Goal: Task Accomplishment & Management: Complete application form

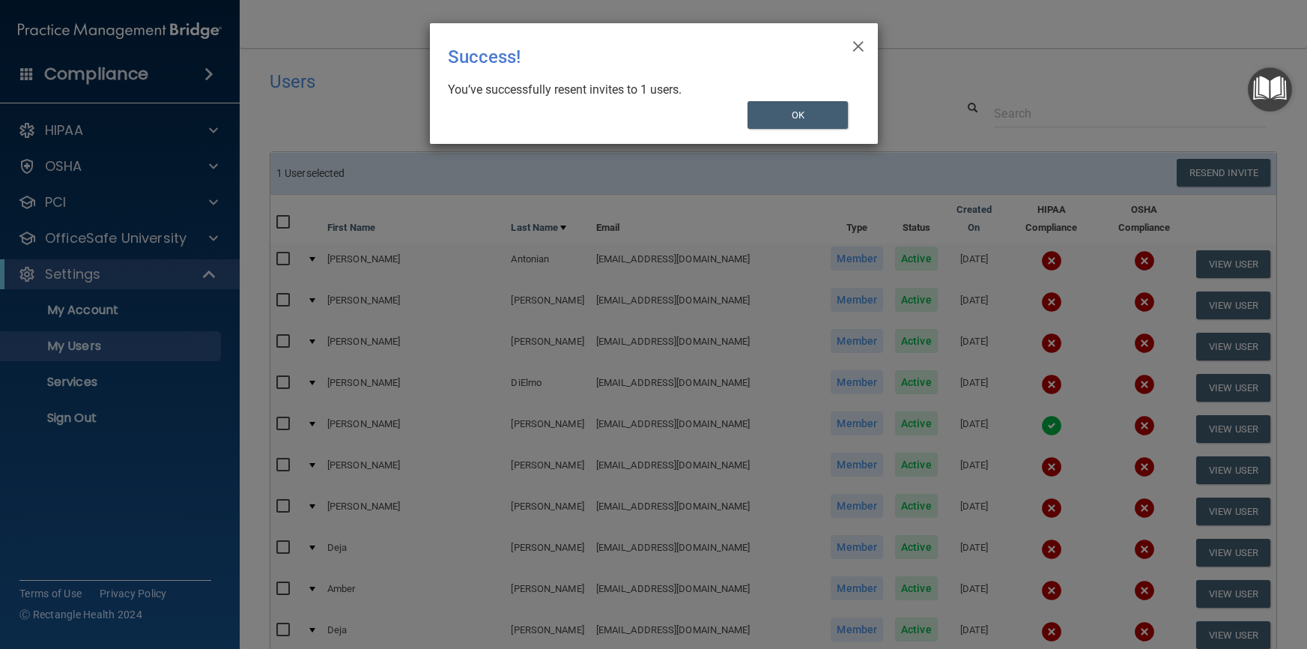
select select "20"
click at [790, 114] on button "OK" at bounding box center [797, 115] width 100 height 28
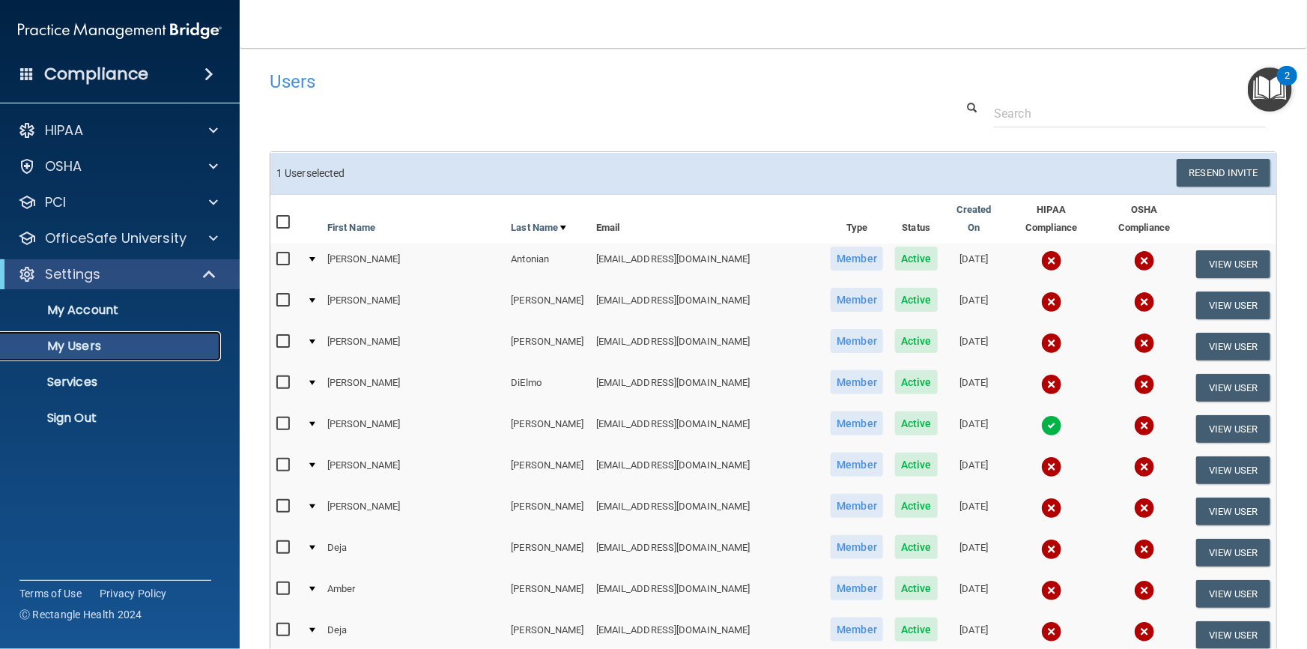
click at [71, 348] on p "My Users" at bounding box center [112, 346] width 204 height 15
select select "20"
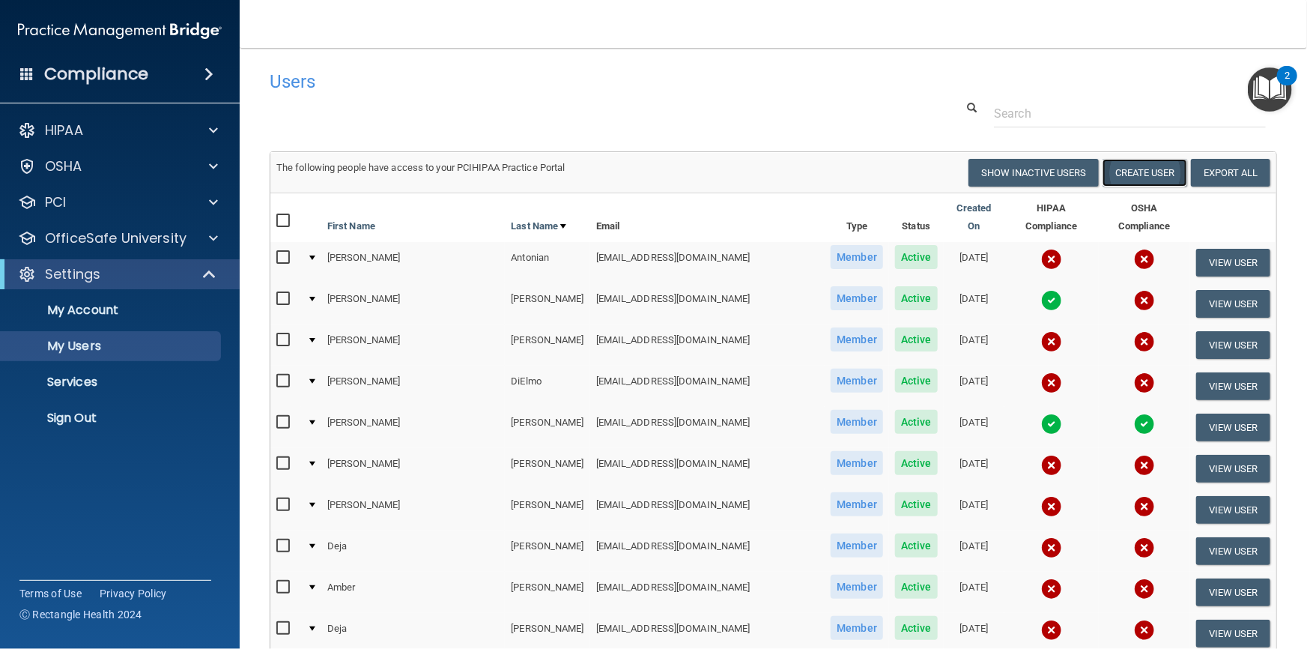
click at [1144, 177] on button "Create User" at bounding box center [1145, 173] width 85 height 28
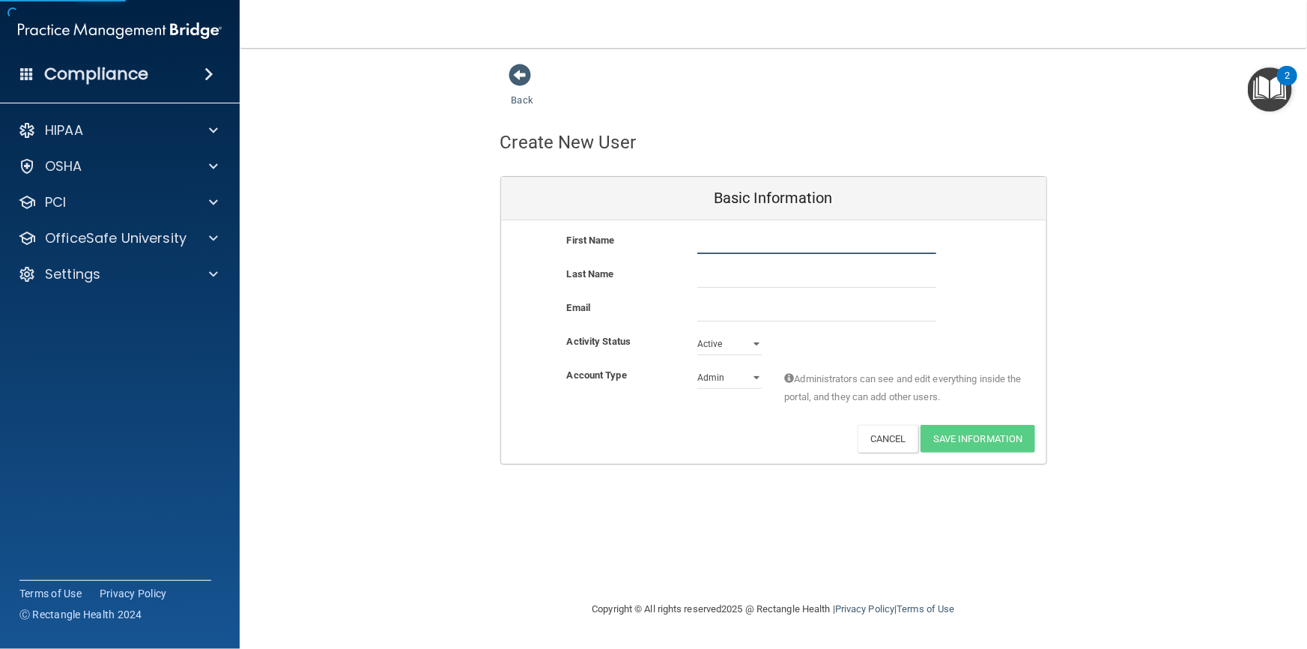
click at [712, 246] on input "text" at bounding box center [816, 242] width 239 height 22
type input "[PERSON_NAME]"
type input "Kastrubin"
click at [718, 308] on input "email" at bounding box center [816, 310] width 239 height 22
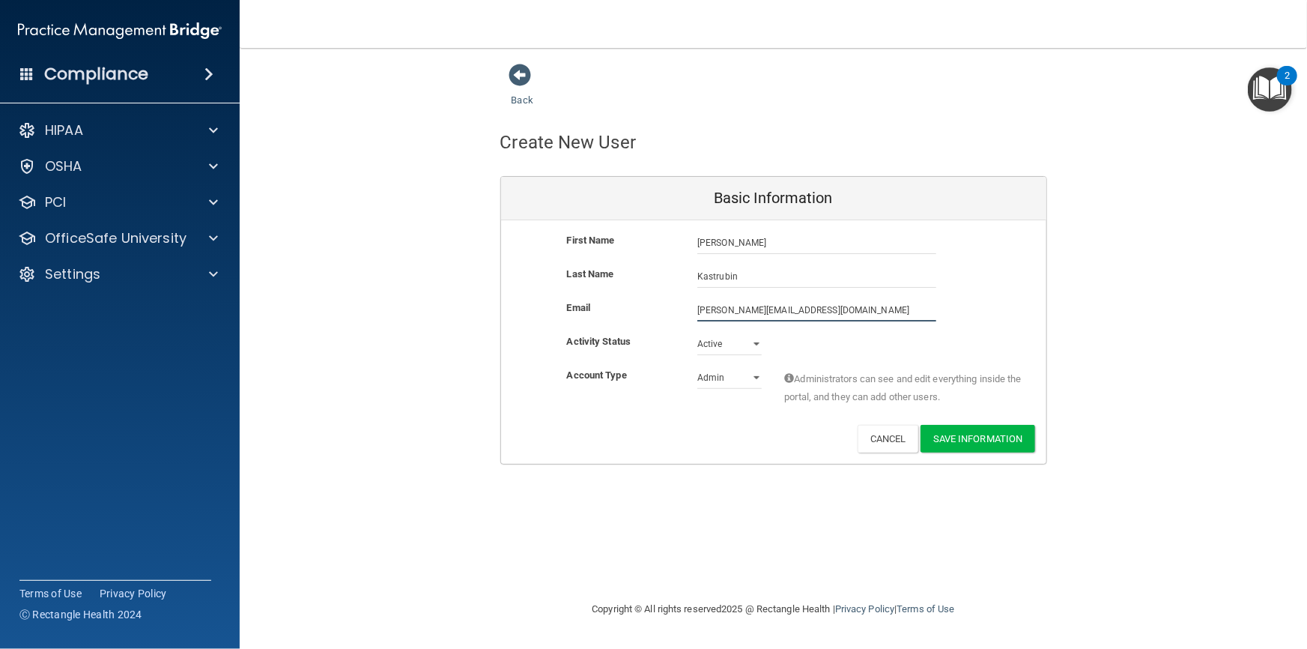
type input "[PERSON_NAME][EMAIL_ADDRESS][DOMAIN_NAME]"
click at [748, 383] on select "Admin Member" at bounding box center [729, 377] width 64 height 22
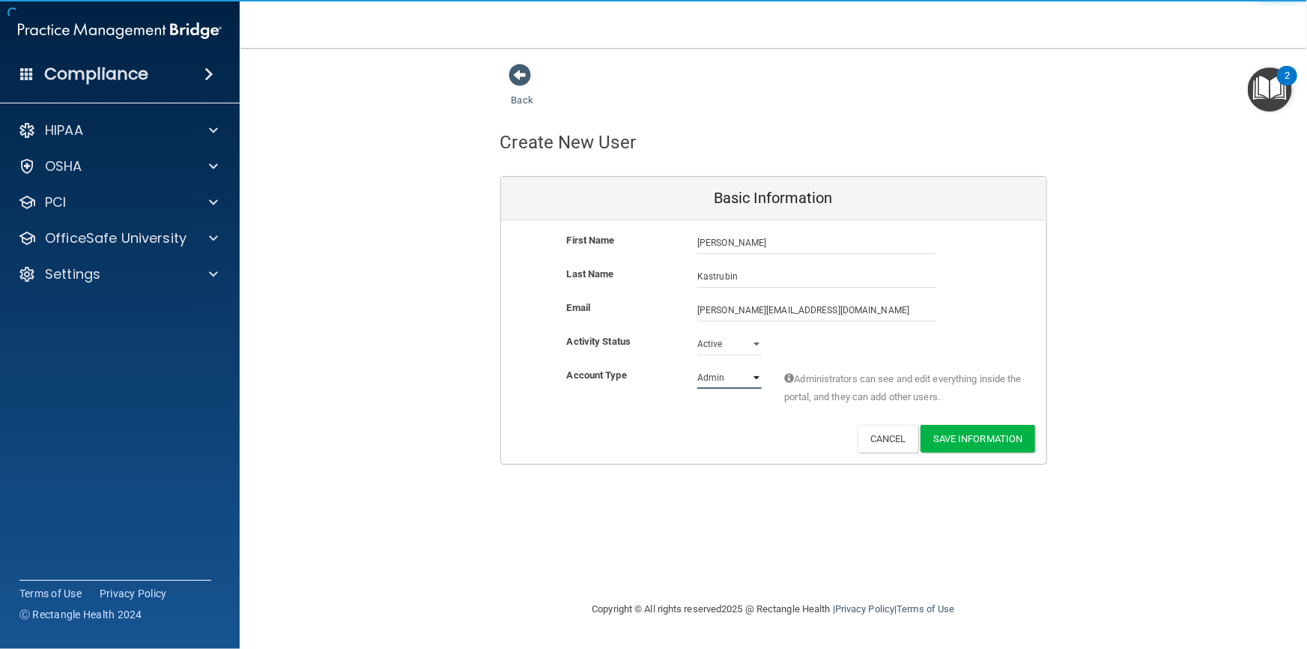
select select "practice_member"
click at [697, 366] on select "Admin Member" at bounding box center [729, 377] width 64 height 22
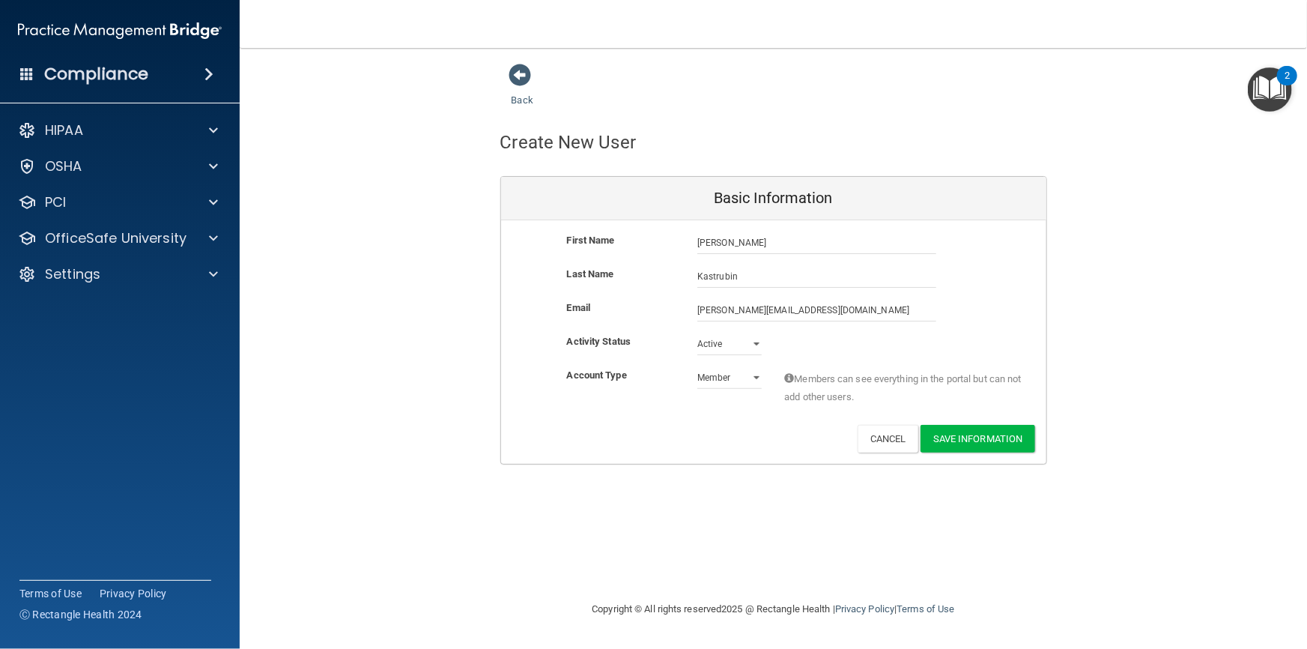
click at [673, 413] on div "Account Type Practice Member Admin Member Financial Institution Business Associ…" at bounding box center [773, 395] width 545 height 58
click at [973, 443] on button "Save Information" at bounding box center [978, 439] width 115 height 28
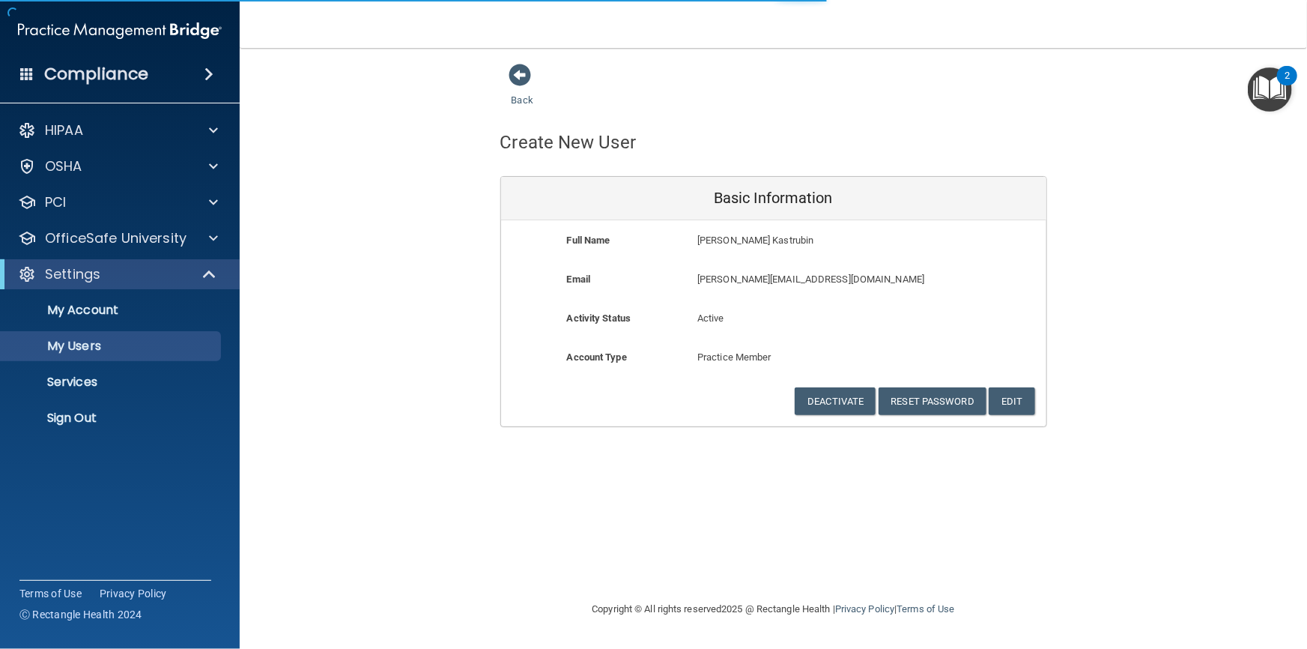
select select "20"
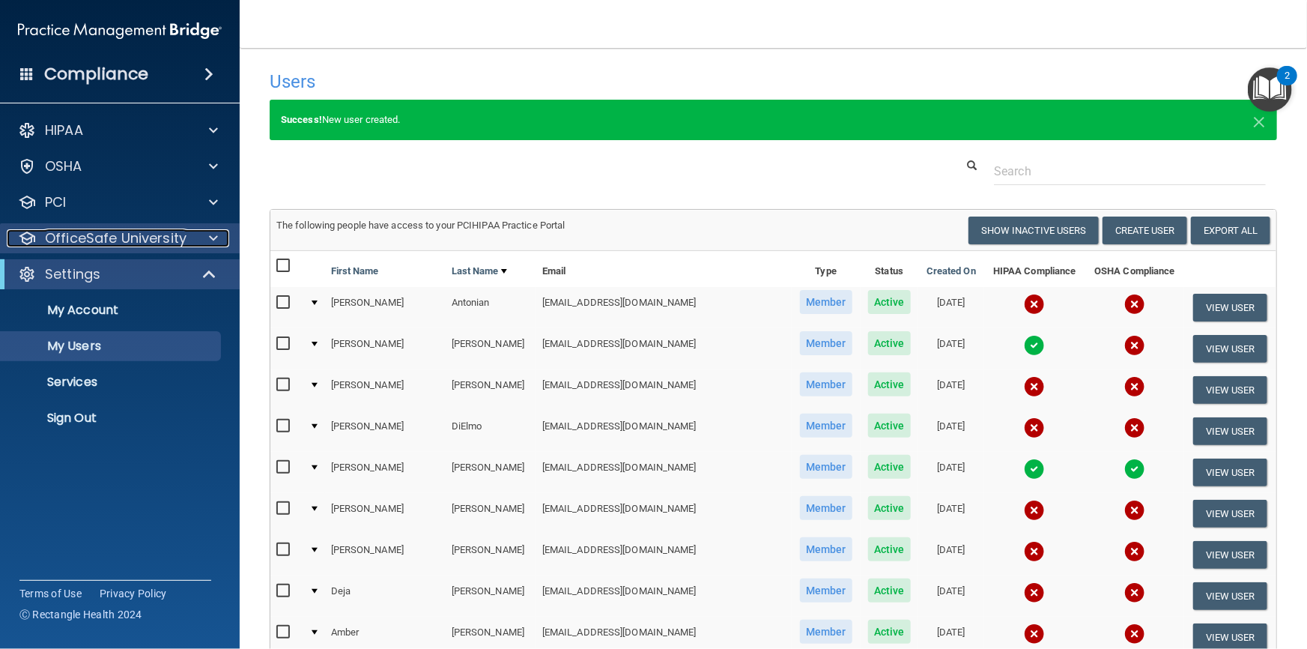
click at [91, 240] on p "OfficeSafe University" at bounding box center [116, 238] width 142 height 18
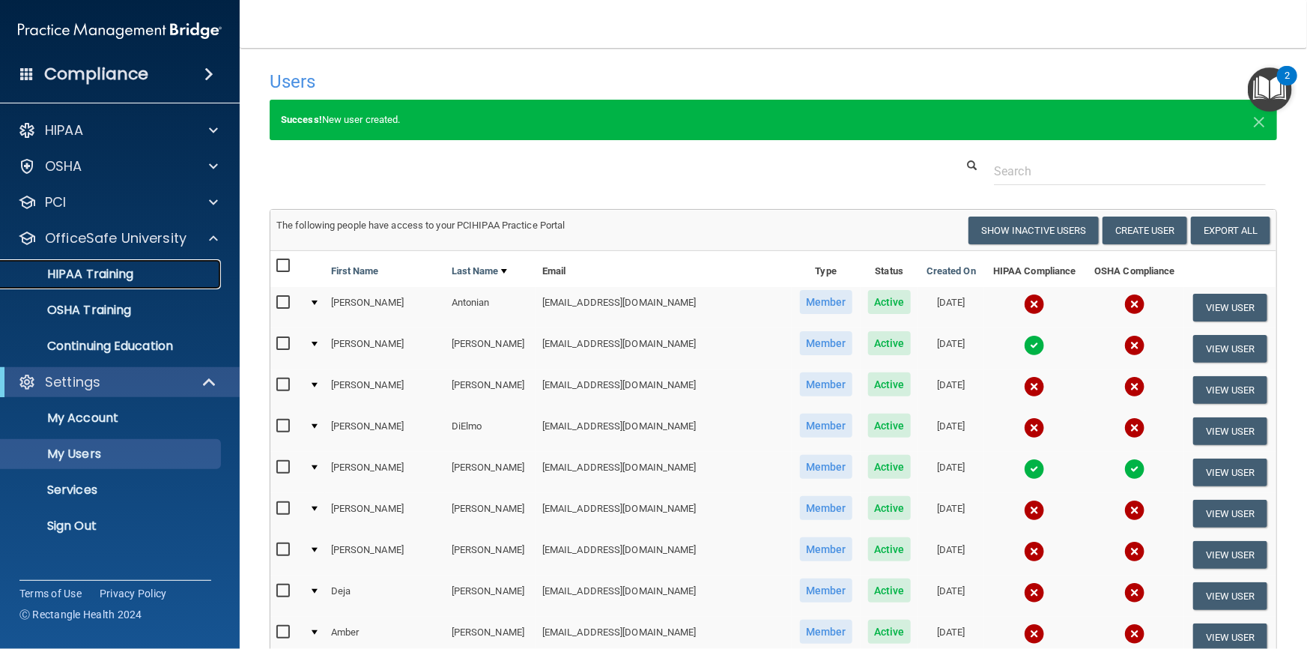
click at [75, 277] on p "HIPAA Training" at bounding box center [72, 274] width 124 height 15
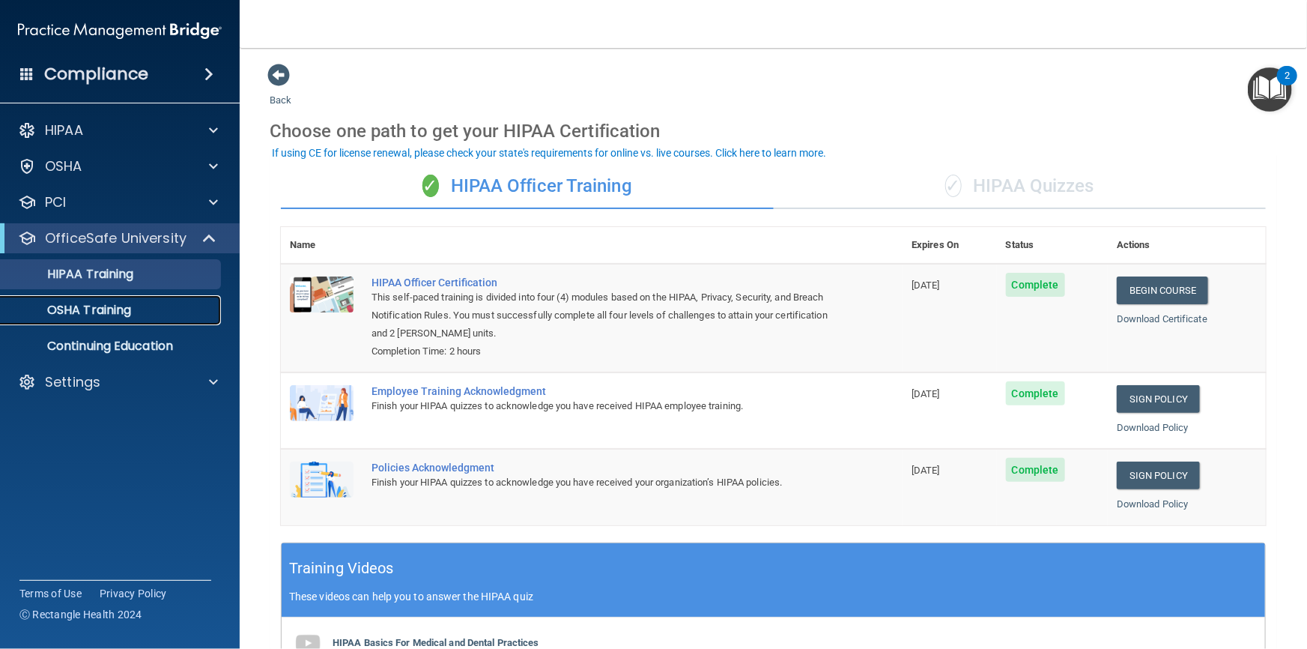
click at [94, 307] on p "OSHA Training" at bounding box center [70, 310] width 121 height 15
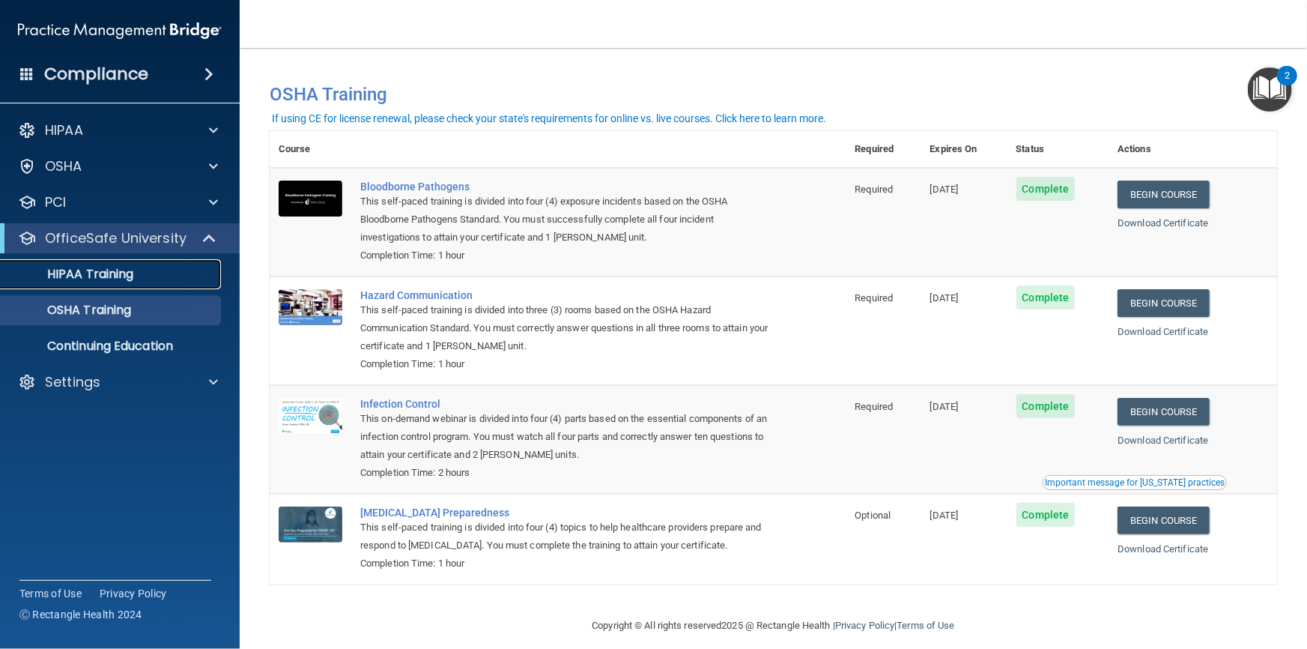
click at [87, 279] on p "HIPAA Training" at bounding box center [72, 274] width 124 height 15
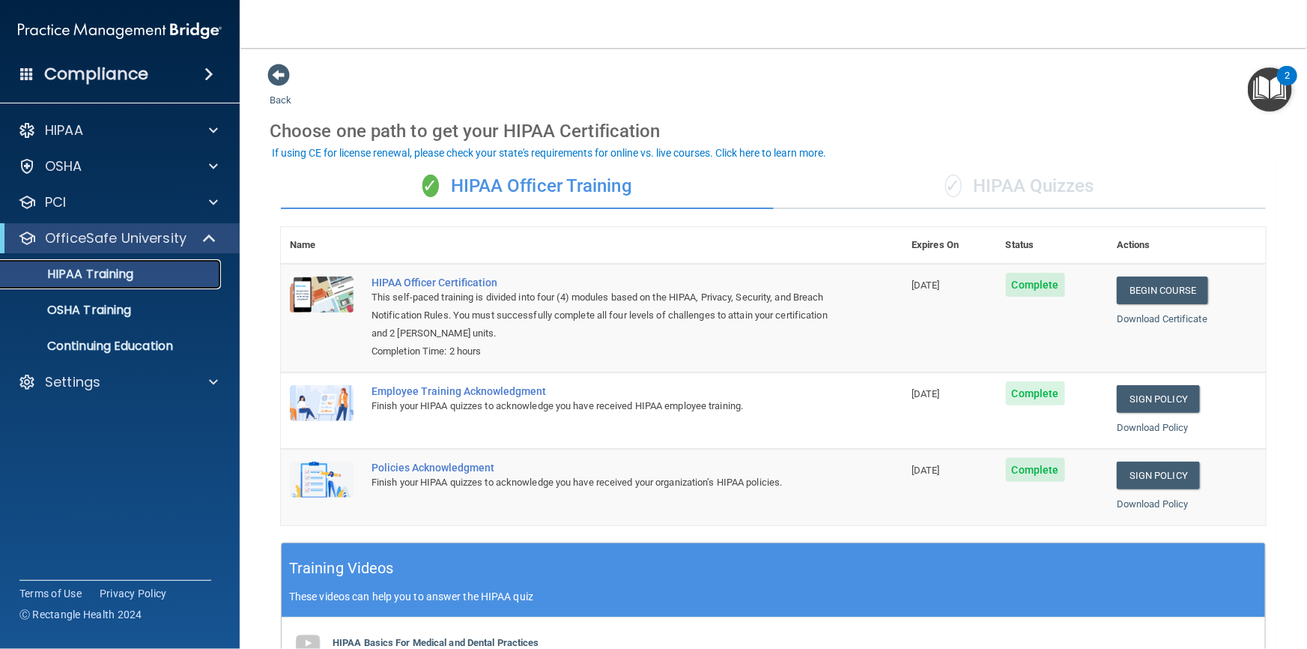
click at [98, 274] on p "HIPAA Training" at bounding box center [72, 274] width 124 height 15
